Goal: Check status: Check status

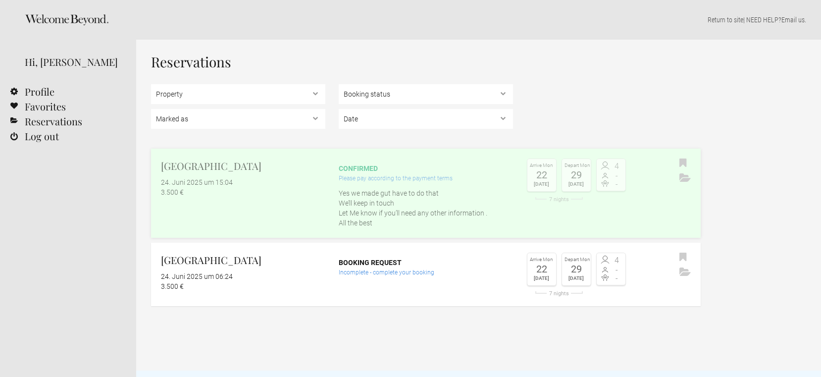
click at [394, 178] on div "Please pay according to the payment terms" at bounding box center [426, 178] width 174 height 10
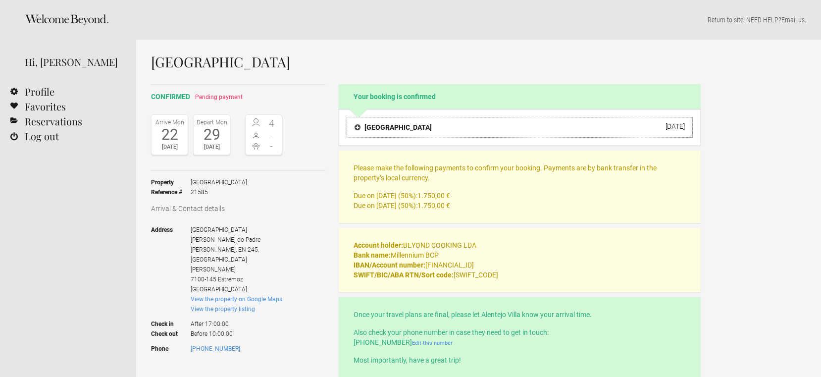
click at [375, 126] on h4 "[GEOGRAPHIC_DATA]" at bounding box center [392, 127] width 77 height 10
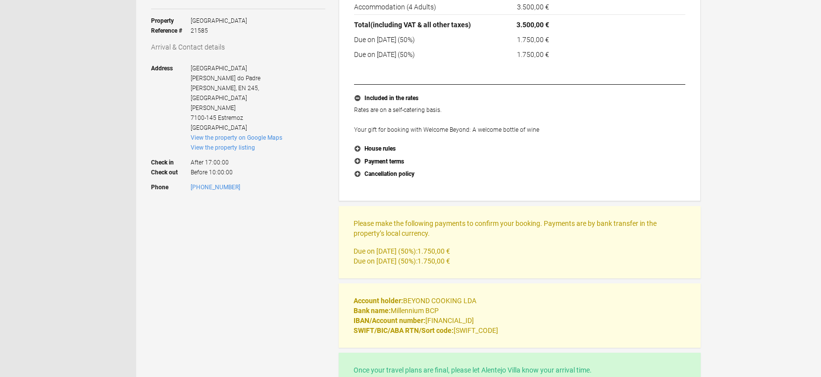
scroll to position [167, 0]
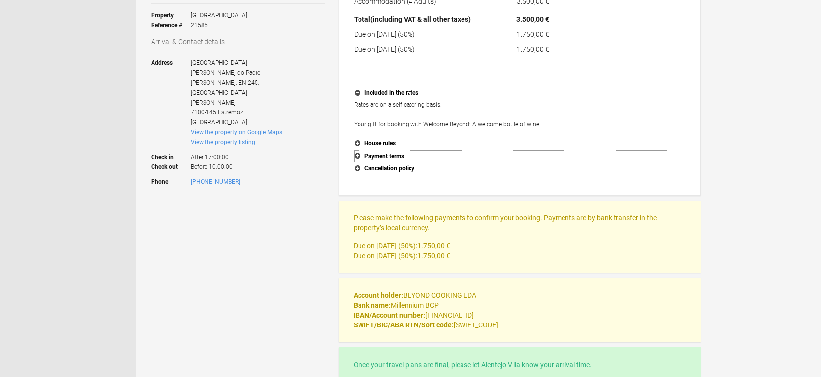
click at [374, 156] on button "Payment terms" at bounding box center [519, 156] width 331 height 13
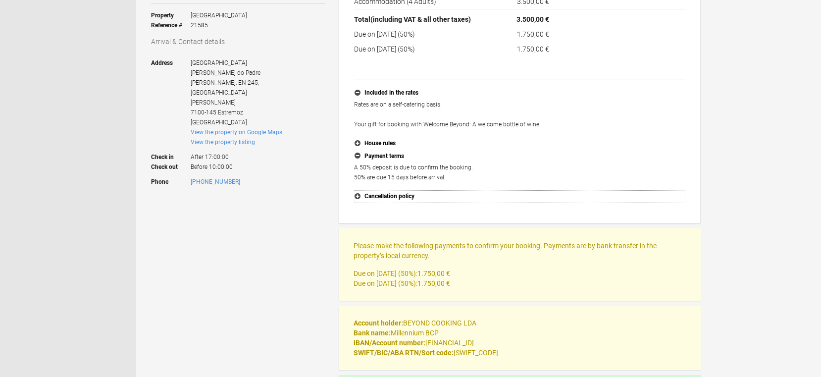
click at [369, 197] on button "Cancellation policy" at bounding box center [519, 196] width 331 height 13
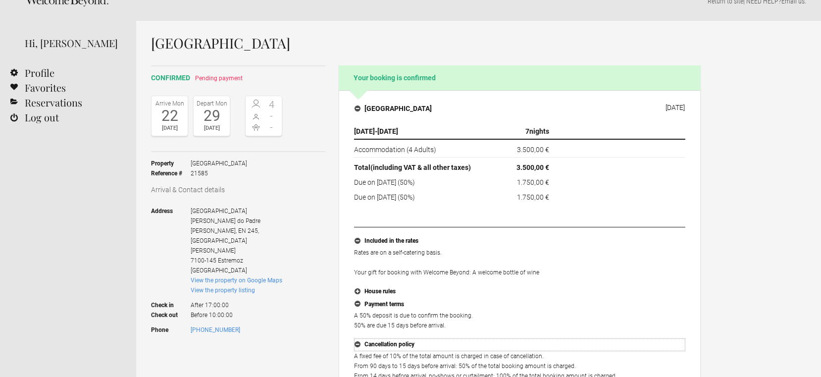
scroll to position [0, 0]
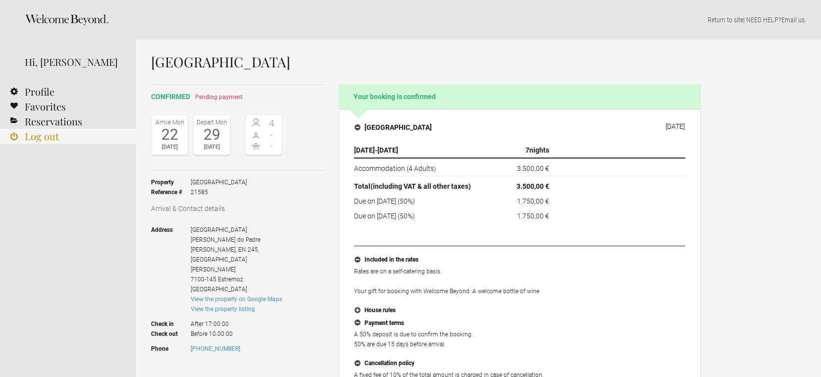
click at [56, 139] on link "Log out" at bounding box center [68, 136] width 136 height 15
